Goal: Task Accomplishment & Management: Use online tool/utility

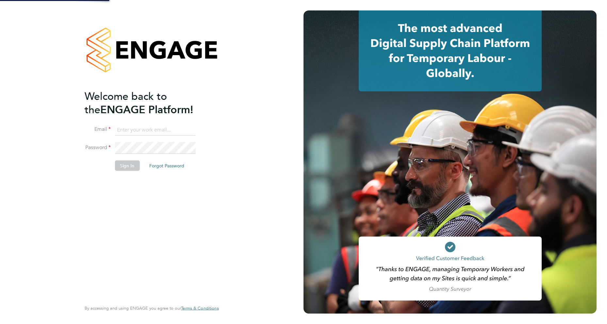
drag, startPoint x: 0, startPoint y: 0, endPoint x: 144, endPoint y: 130, distance: 193.9
click at [144, 130] on input at bounding box center [155, 130] width 81 height 12
type input "[EMAIL_ADDRESS][DOMAIN_NAME]"
click at [126, 166] on button "Sign In" at bounding box center [127, 165] width 25 height 10
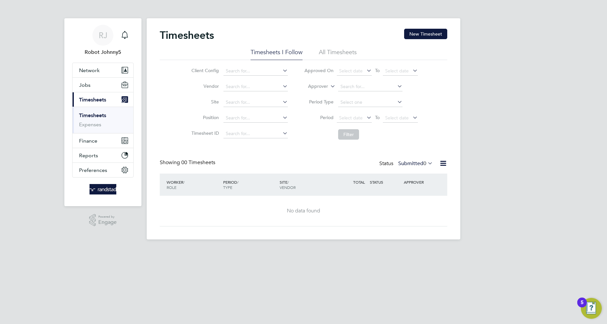
click at [443, 164] on icon at bounding box center [443, 163] width 8 height 8
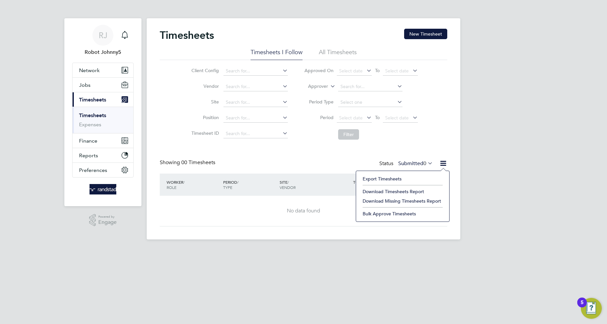
click at [382, 179] on li "Export Timesheets" at bounding box center [402, 178] width 87 height 9
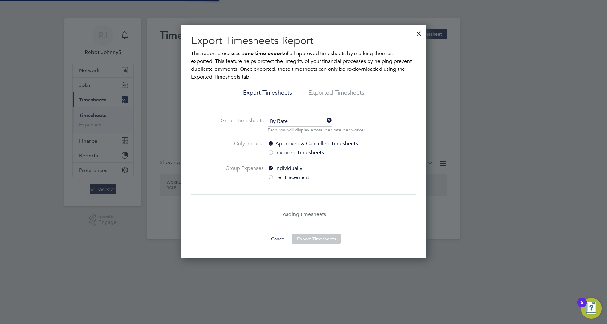
scroll to position [3, 3]
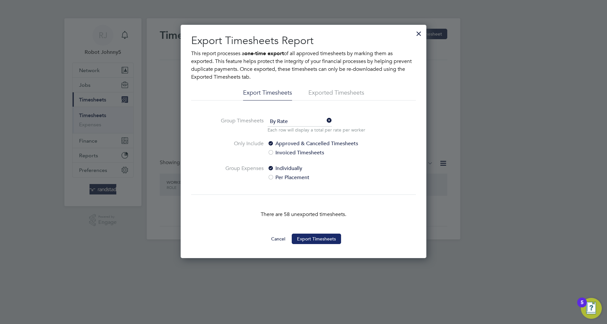
click at [316, 239] on button "Export Timesheets" at bounding box center [316, 239] width 49 height 10
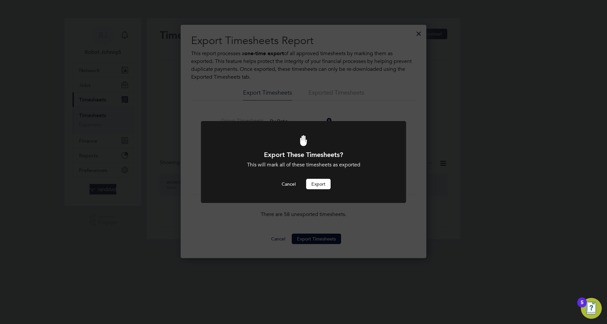
click at [318, 184] on button "Export" at bounding box center [318, 184] width 25 height 10
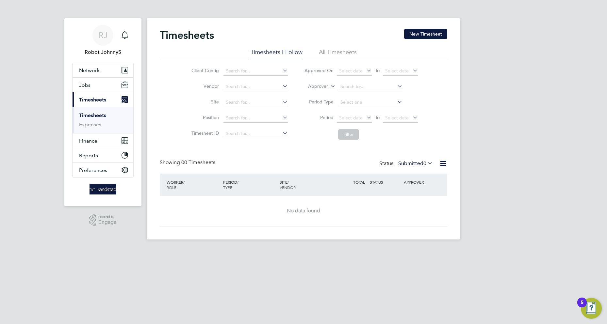
click at [443, 164] on icon at bounding box center [443, 163] width 8 height 8
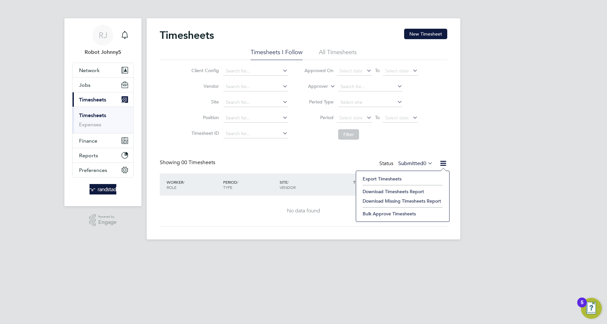
click at [382, 179] on li "Export Timesheets" at bounding box center [402, 178] width 87 height 9
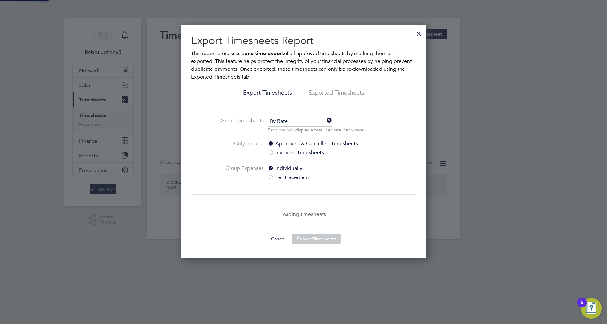
scroll to position [234, 246]
click at [320, 93] on li "Exported Timesheets" at bounding box center [336, 95] width 56 height 12
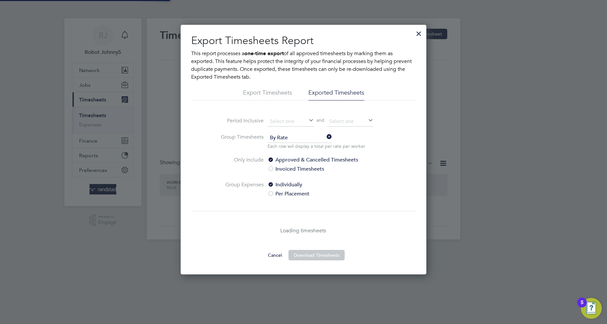
scroll to position [250, 246]
click at [336, 93] on li "Exported Timesheets" at bounding box center [336, 95] width 56 height 12
click at [291, 121] on input at bounding box center [291, 122] width 46 height 10
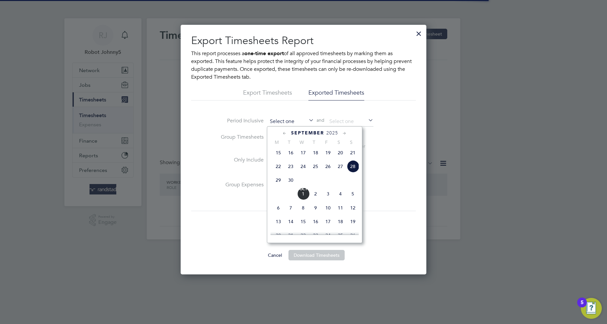
scroll to position [156, 0]
type input "26 Sep 2025"
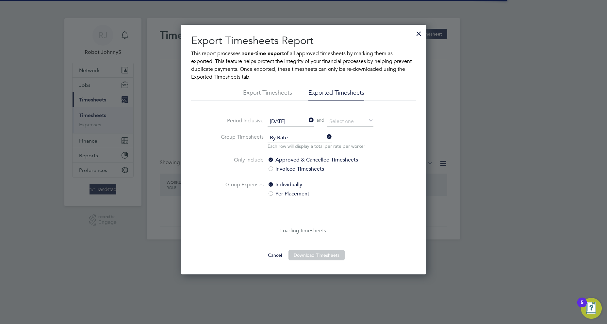
scroll to position [3, 3]
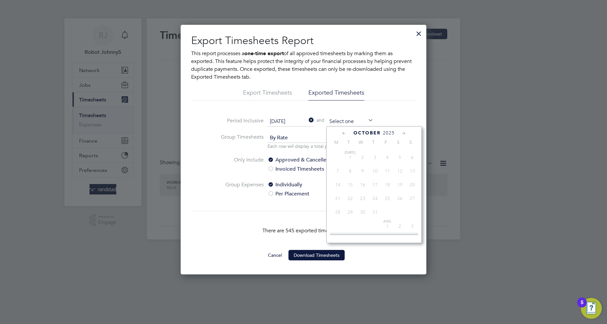
click at [350, 121] on input at bounding box center [350, 122] width 46 height 10
type input "05 Oct 2025"
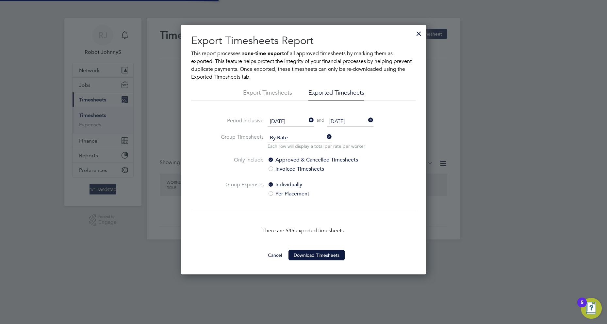
scroll to position [3, 3]
click at [316, 255] on button "Download Timesheets" at bounding box center [317, 255] width 56 height 10
